Goal: Communication & Community: Answer question/provide support

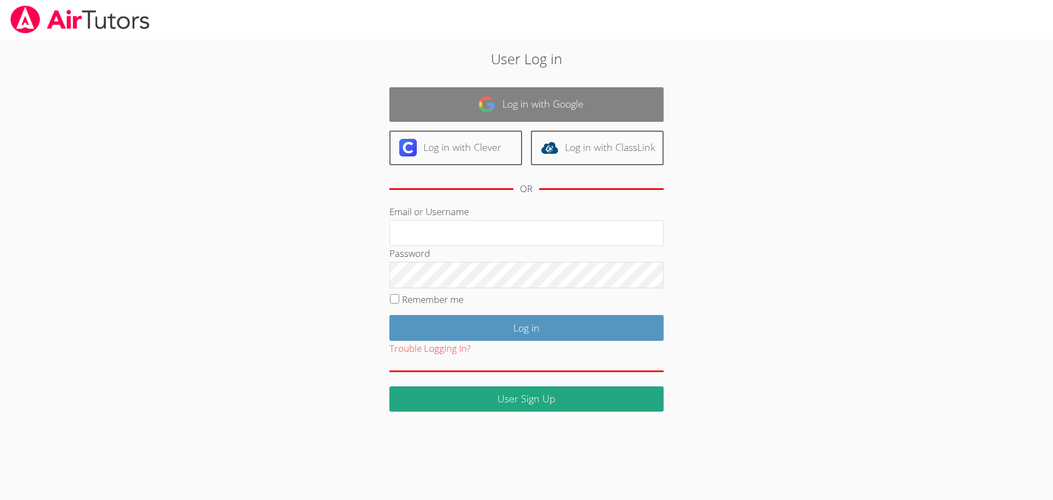
click at [536, 101] on link "Log in with Google" at bounding box center [526, 104] width 274 height 35
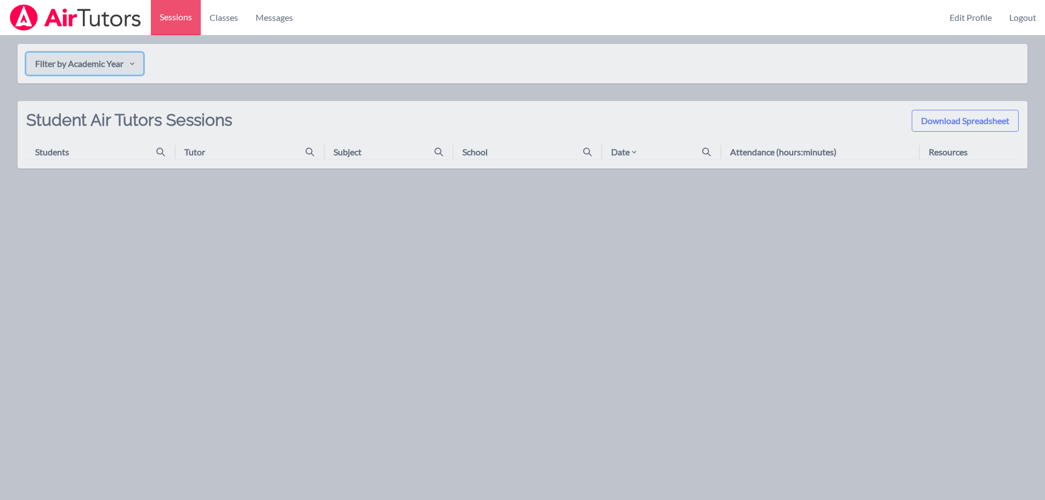
click at [135, 66] on icon "button" at bounding box center [132, 63] width 9 height 9
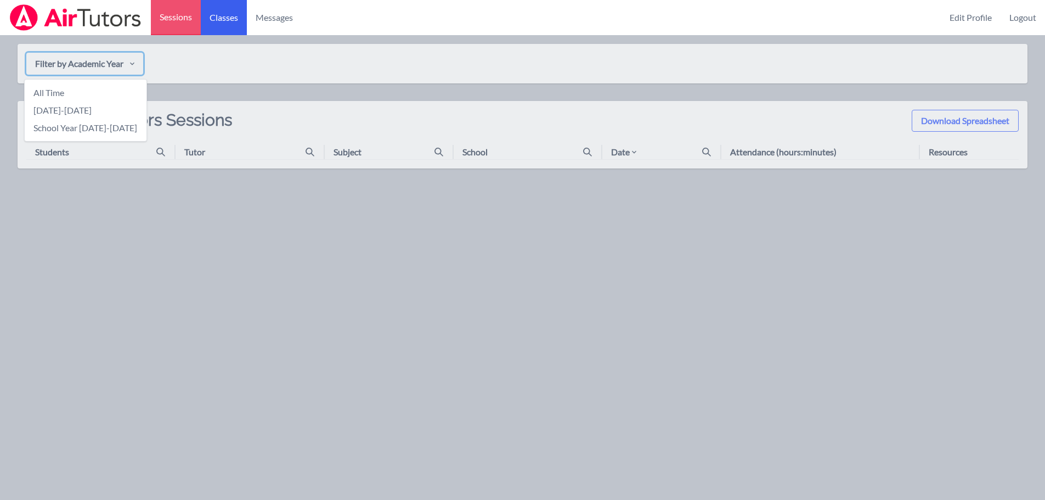
click at [220, 16] on link "Classes" at bounding box center [224, 17] width 46 height 35
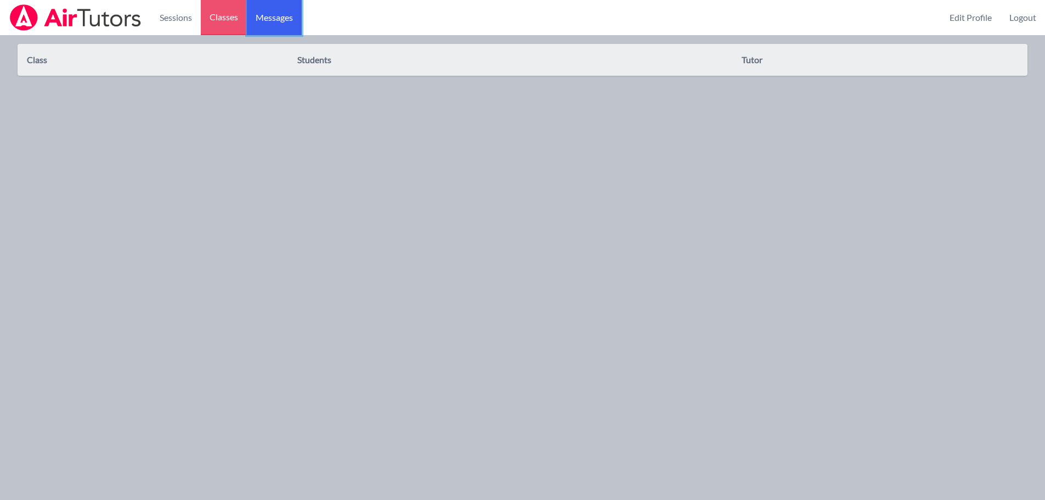
click at [275, 15] on span "Messages" at bounding box center [274, 17] width 37 height 13
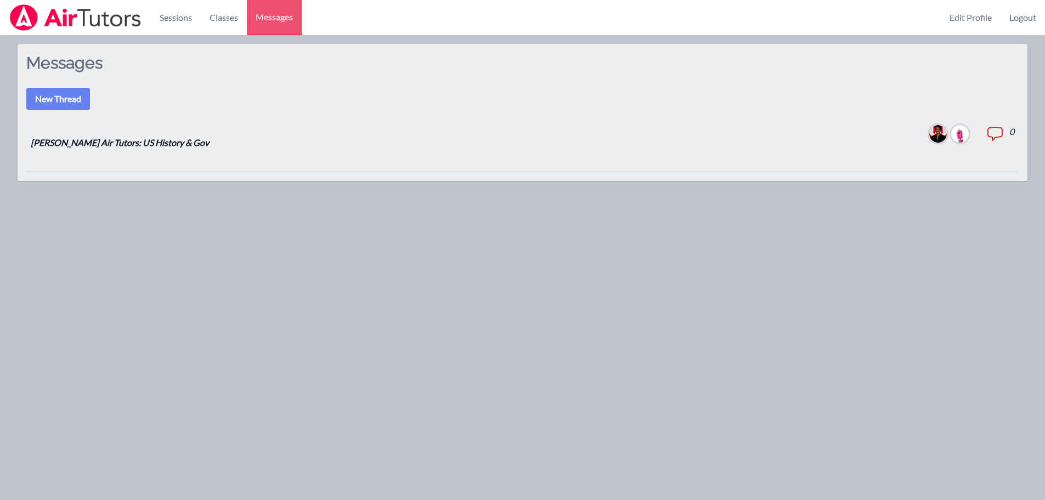
click at [936, 132] on img at bounding box center [938, 134] width 18 height 18
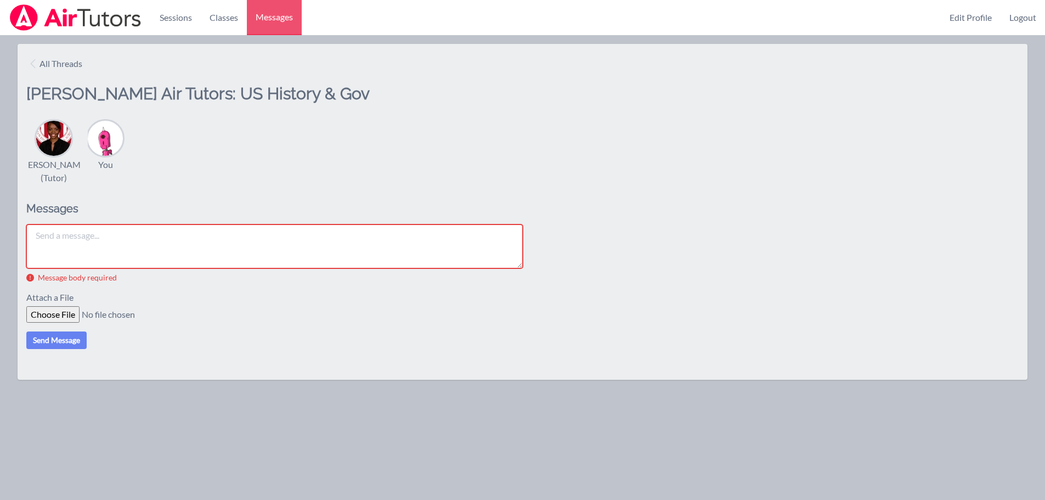
click at [55, 140] on img at bounding box center [53, 138] width 35 height 35
click at [296, 172] on div "[PERSON_NAME] (Tutor) You" at bounding box center [522, 151] width 992 height 66
click at [50, 247] on textarea at bounding box center [274, 246] width 496 height 44
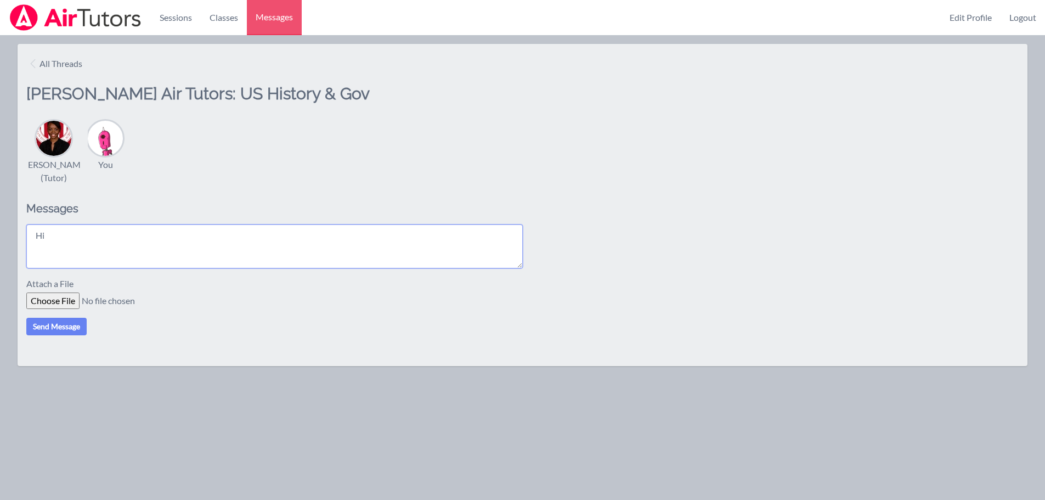
type textarea "H"
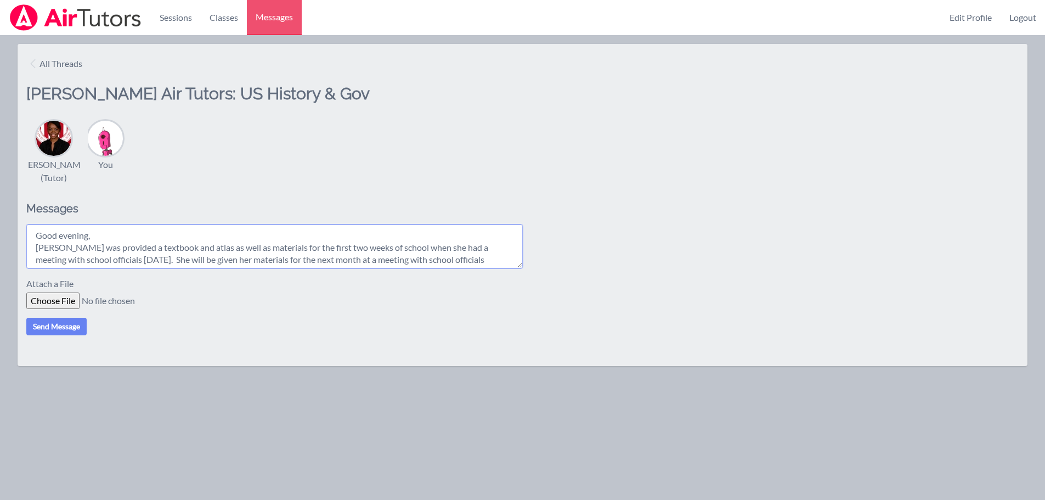
scroll to position [9, 0]
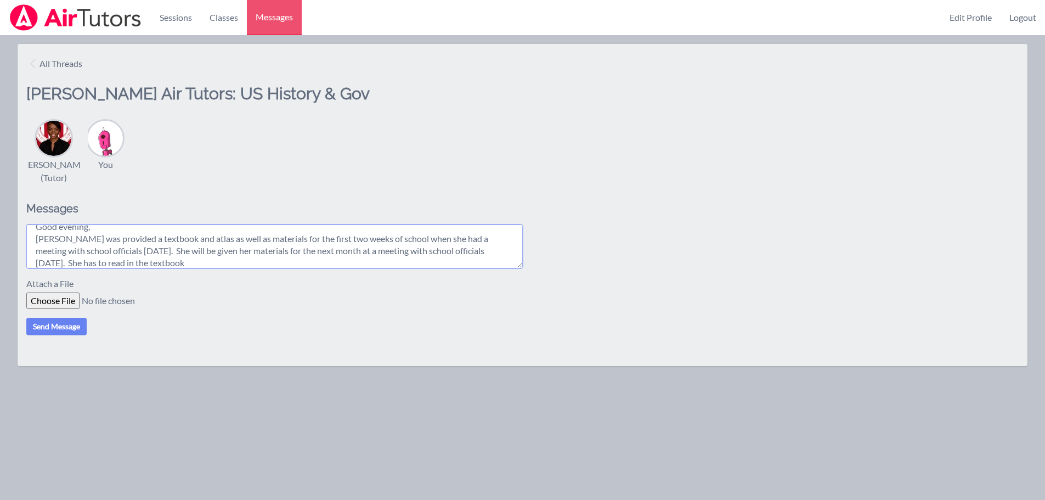
click at [264, 264] on textarea "Good evening, [PERSON_NAME] was provided a textbook and atlas as well as materi…" at bounding box center [274, 246] width 496 height 44
click at [245, 268] on textarea "Good evening, [PERSON_NAME] was provided a textbook and atlas as well as materi…" at bounding box center [274, 246] width 496 height 44
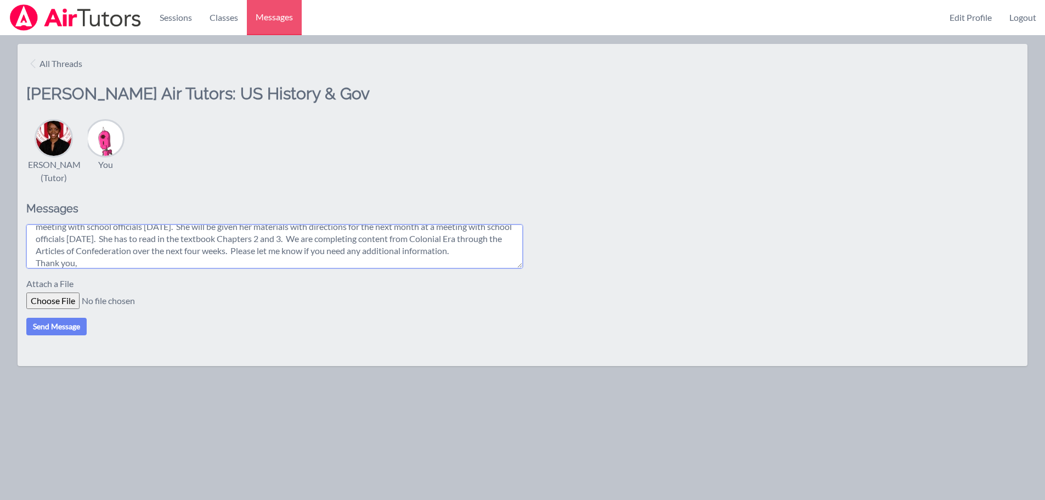
scroll to position [45, 0]
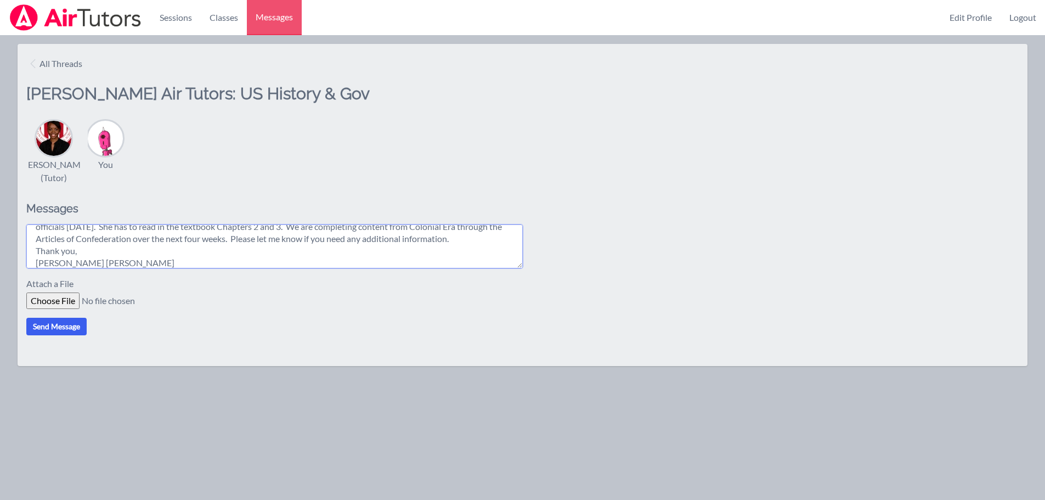
type textarea "Good evening, [PERSON_NAME] was provided a textbook and atlas as well as materi…"
click at [58, 335] on button "Send Message" at bounding box center [56, 327] width 60 height 18
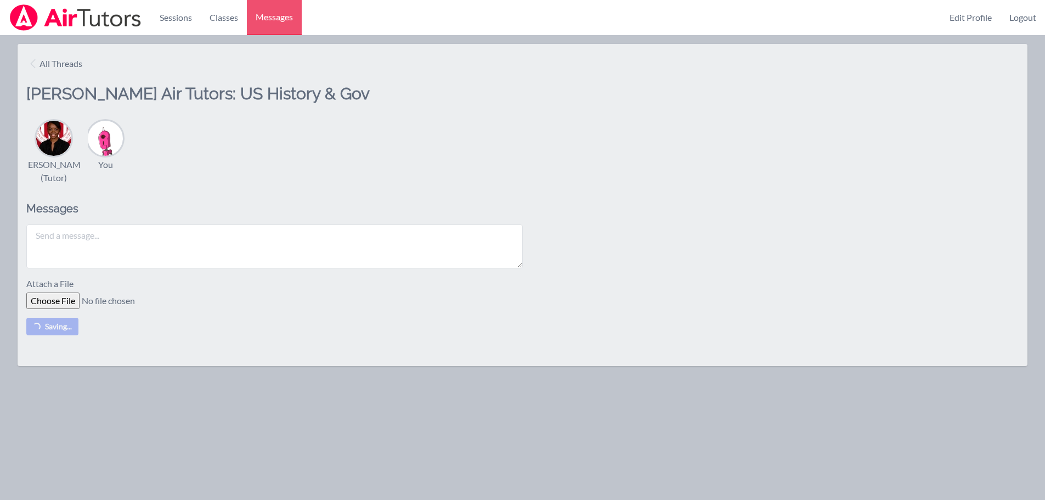
scroll to position [0, 0]
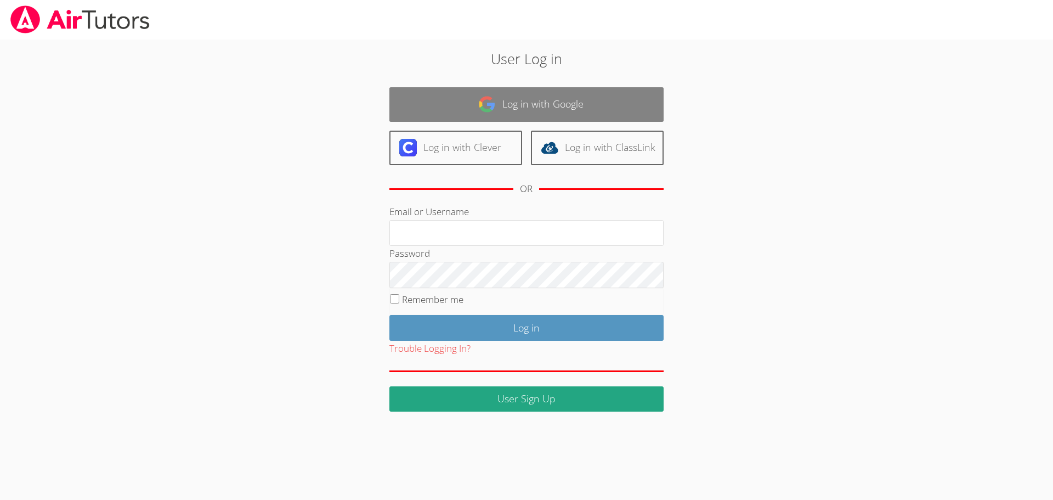
click at [519, 107] on link "Log in with Google" at bounding box center [526, 104] width 274 height 35
